Goal: Find specific page/section: Find specific page/section

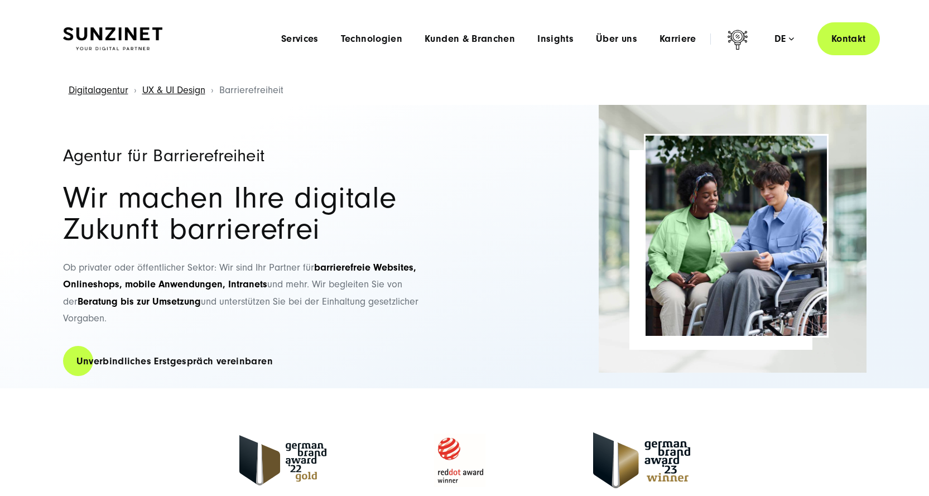
click at [291, 147] on h1 "Agentur für Barrierefreiheit" at bounding box center [258, 156] width 391 height 18
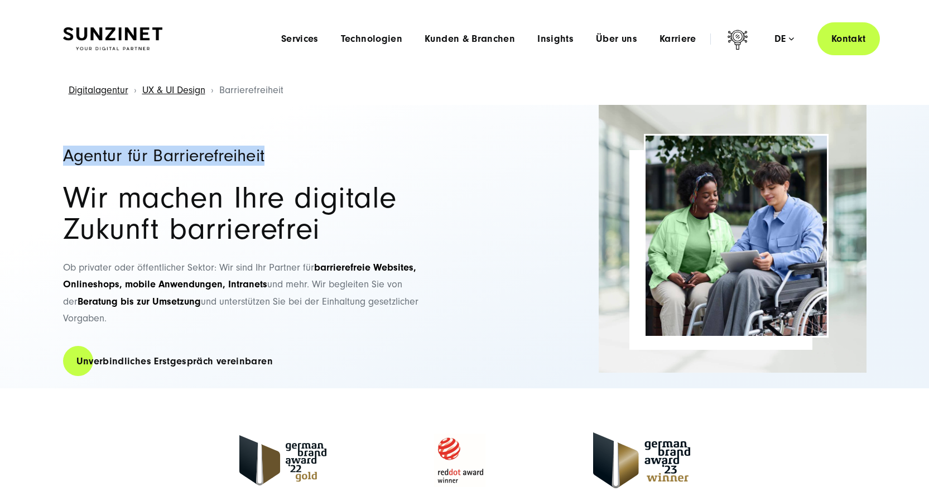
drag, startPoint x: 63, startPoint y: 156, endPoint x: 271, endPoint y: 160, distance: 207.6
click at [271, 160] on h1 "Agentur für Barrierefreiheit" at bounding box center [258, 156] width 391 height 18
copy h1 "Agentur für Barrierefreiheit"
drag, startPoint x: 65, startPoint y: 155, endPoint x: 124, endPoint y: 157, distance: 58.6
click at [124, 157] on h1 "Agentur für Barrierefreiheit" at bounding box center [258, 156] width 391 height 18
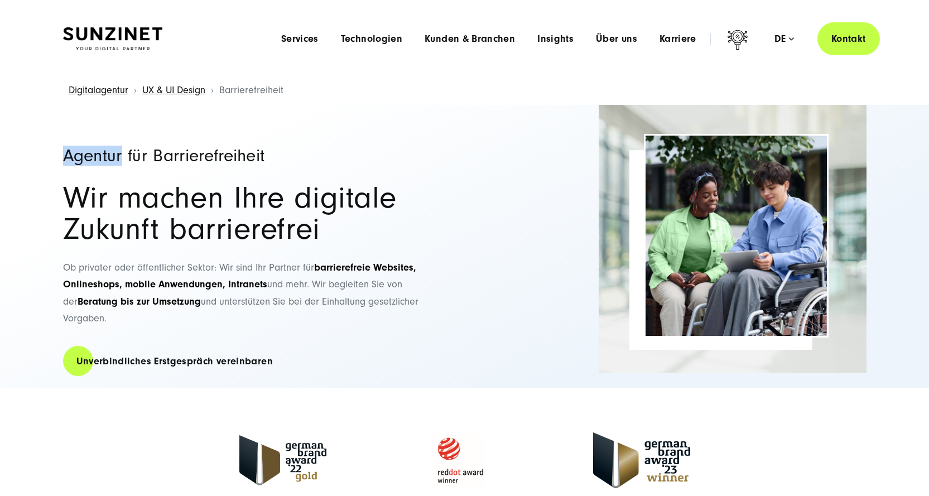
copy h1 "Agentur"
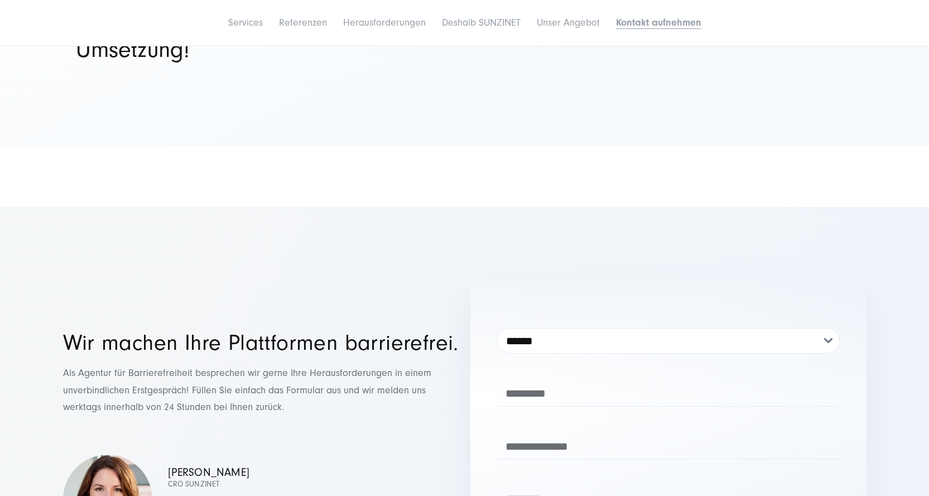
scroll to position [4987, 0]
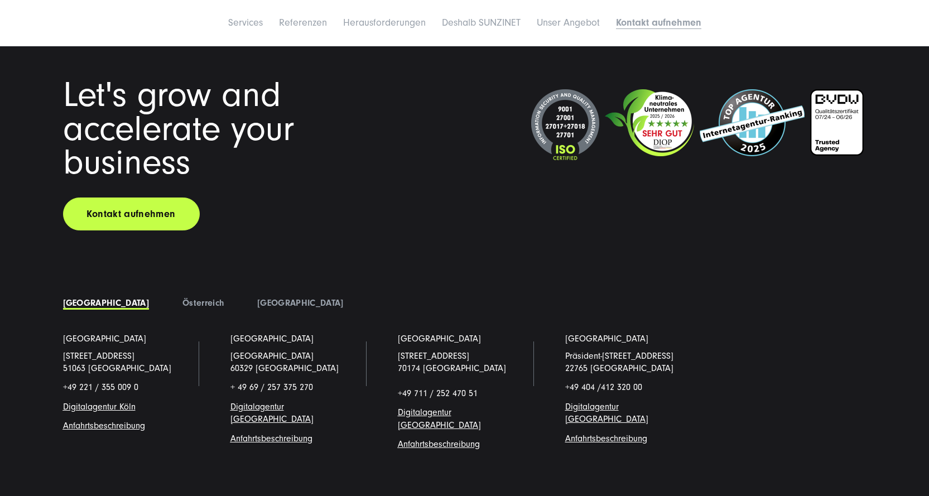
click at [444, 407] on span "Digitalagentur [GEOGRAPHIC_DATA]" at bounding box center [439, 418] width 83 height 22
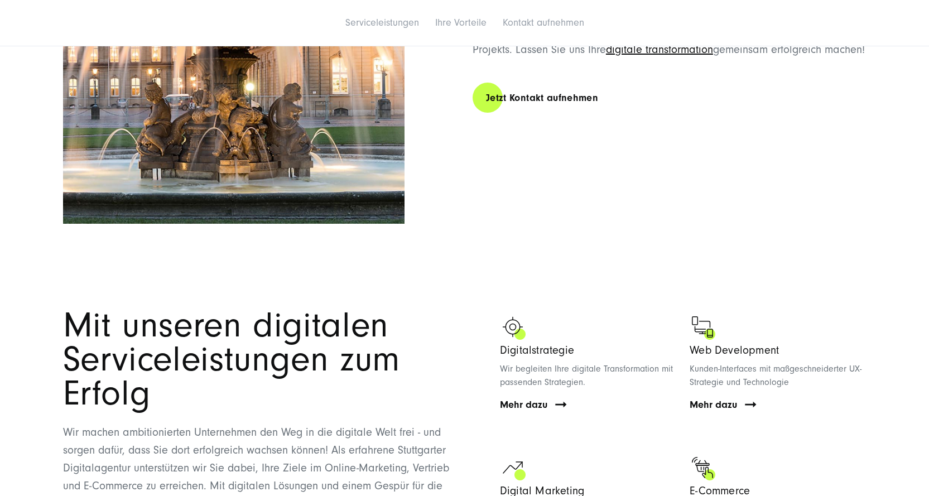
scroll to position [781, 0]
